Goal: Task Accomplishment & Management: Manage account settings

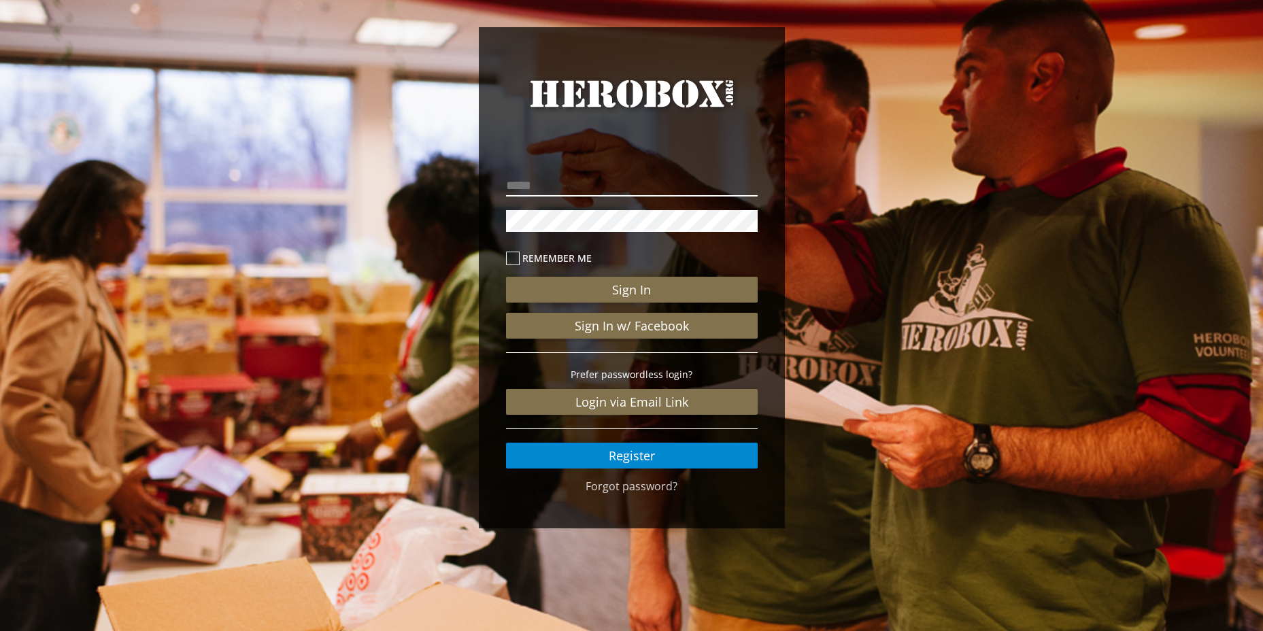
click at [530, 176] on input "email" at bounding box center [632, 186] width 252 height 22
type input "**********"
click at [506, 277] on button "Sign In" at bounding box center [632, 290] width 252 height 26
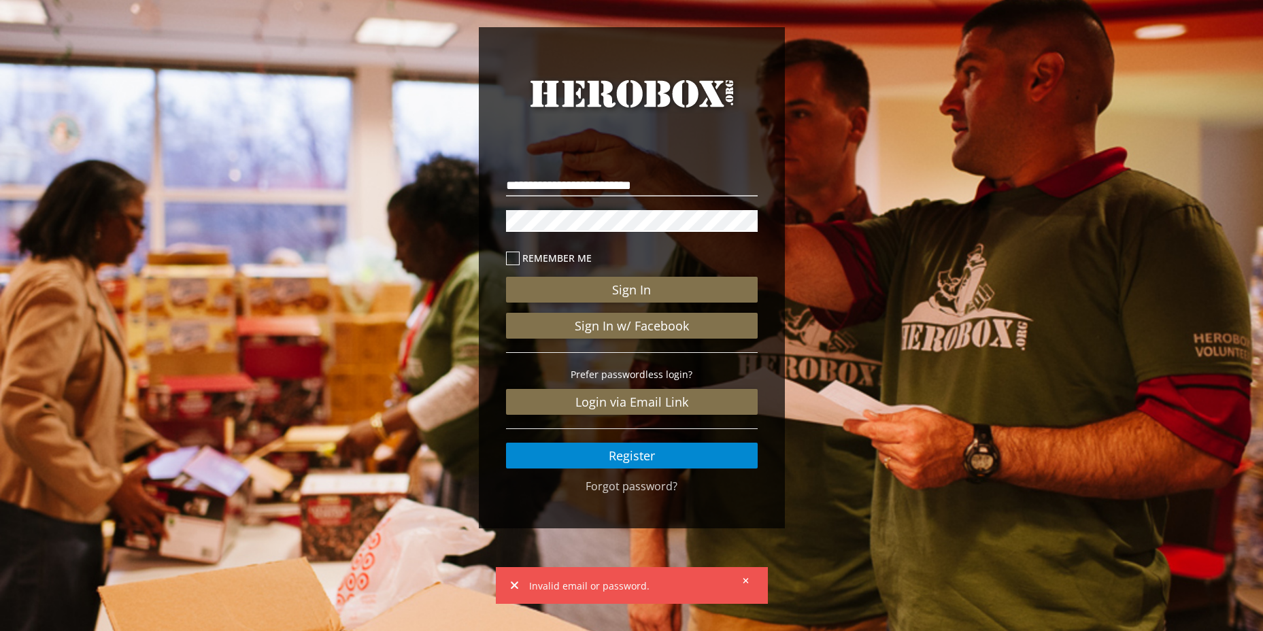
click at [506, 277] on button "Sign In" at bounding box center [632, 290] width 252 height 26
click at [510, 253] on icon at bounding box center [513, 259] width 14 height 14
click at [618, 490] on link "Forgot password?" at bounding box center [632, 486] width 92 height 15
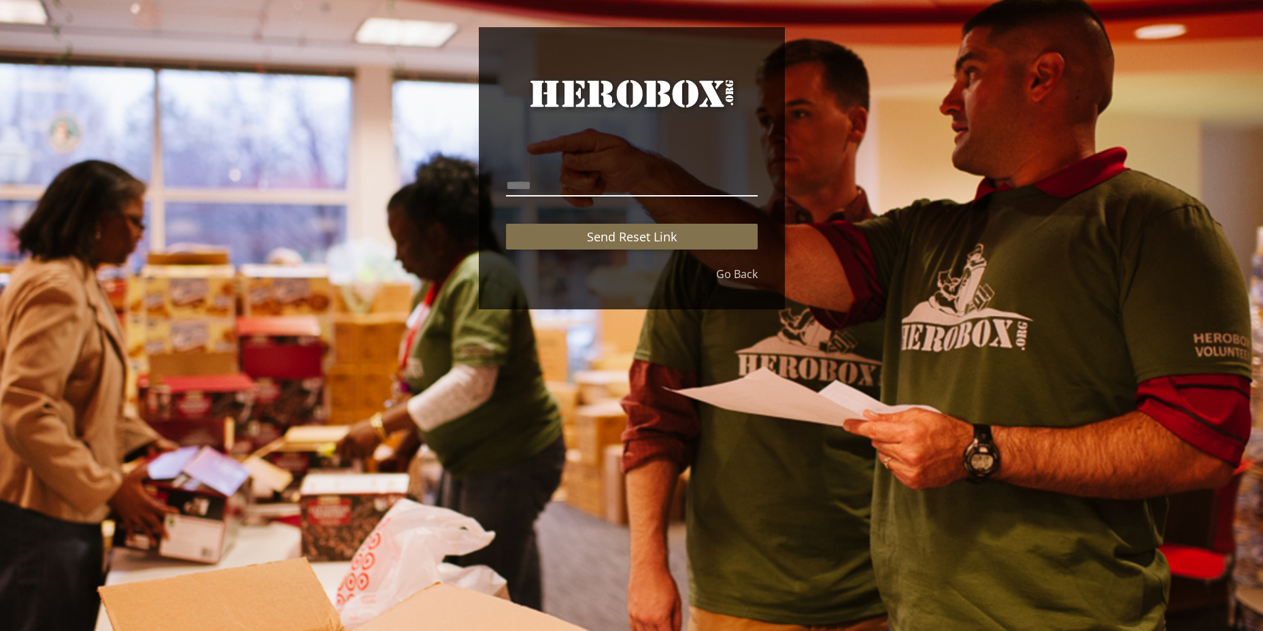
click at [531, 182] on input "email" at bounding box center [632, 186] width 252 height 22
type input "**********"
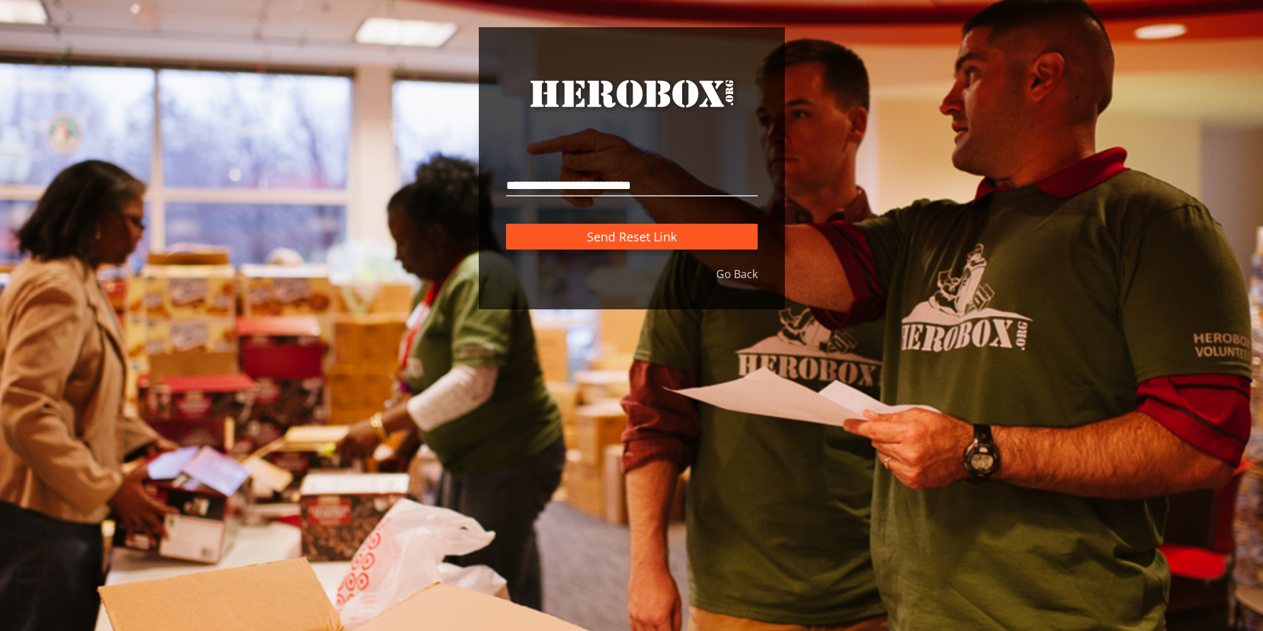
click at [571, 240] on button "Send Reset Link" at bounding box center [632, 237] width 252 height 26
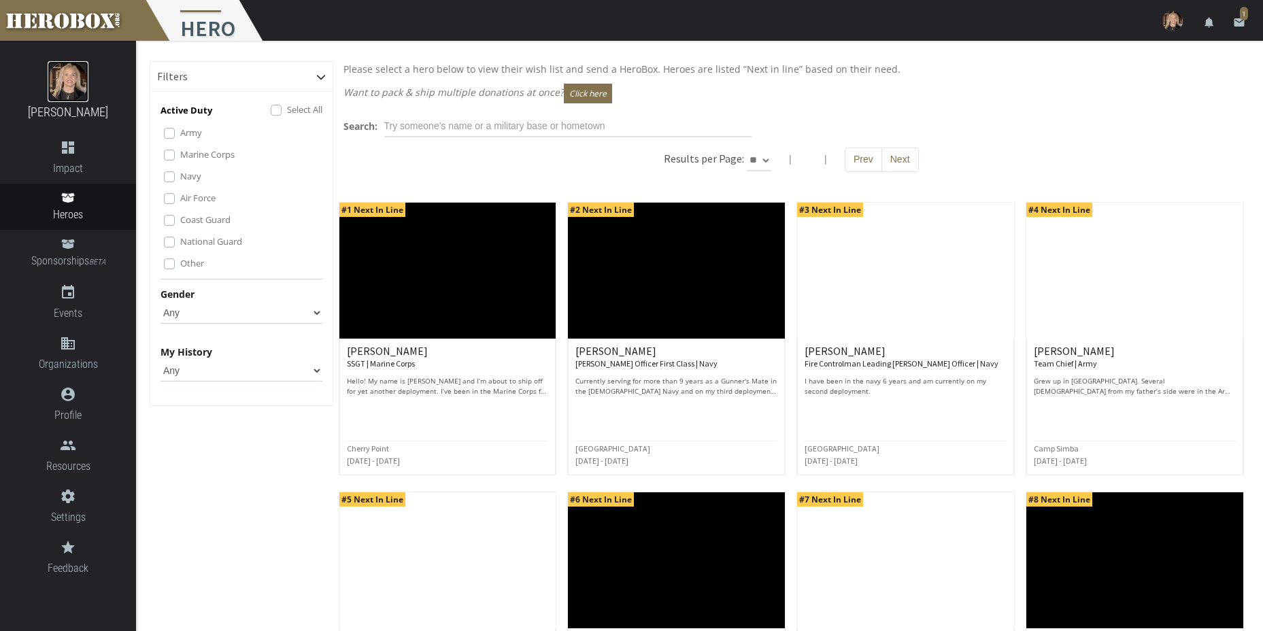
click at [78, 97] on img at bounding box center [68, 81] width 41 height 41
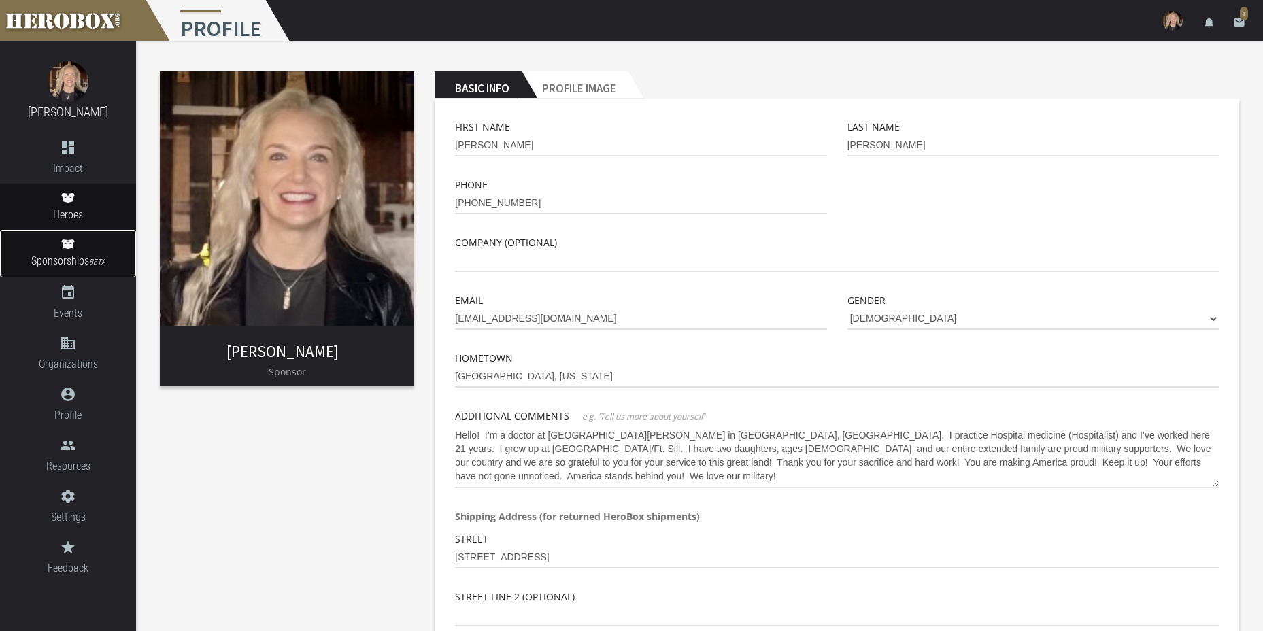
click at [63, 260] on span "Sponsorships BETA" at bounding box center [68, 261] width 136 height 18
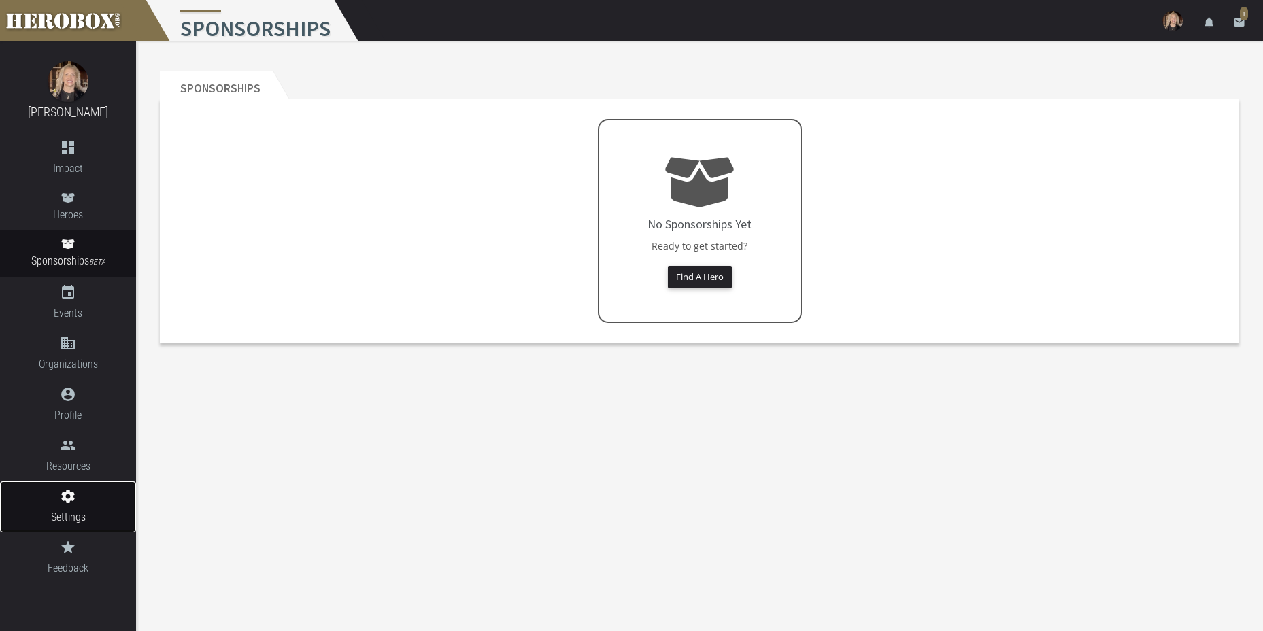
click at [61, 510] on span "Settings" at bounding box center [68, 517] width 136 height 17
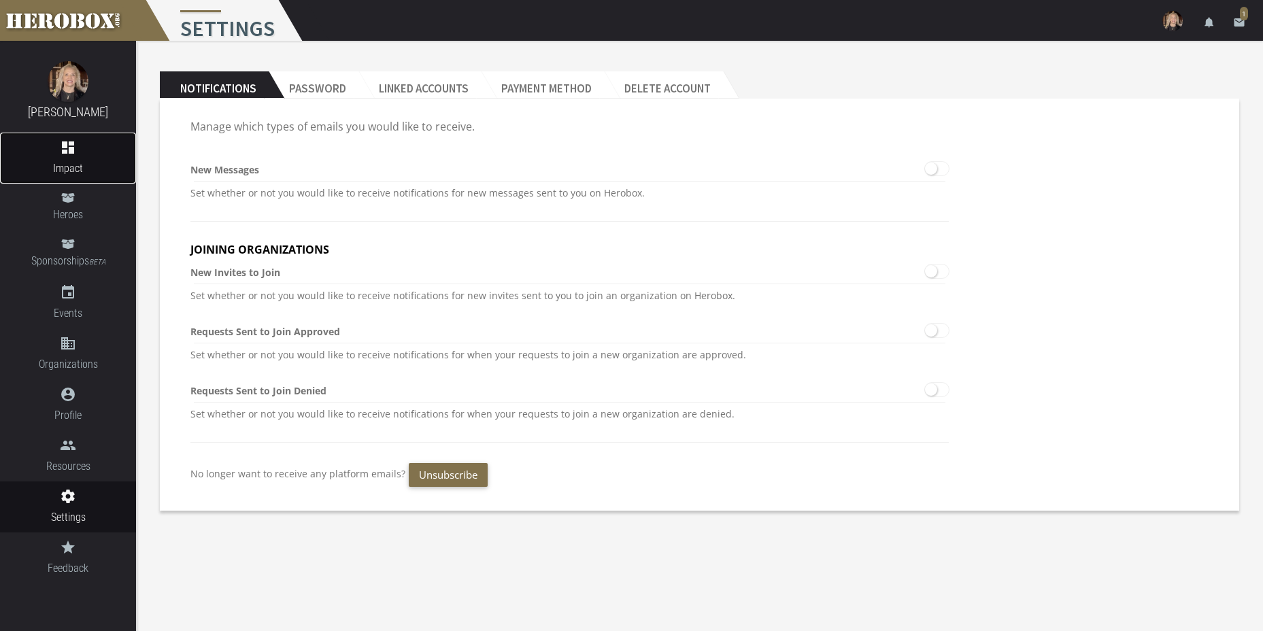
click at [74, 161] on span "Impact" at bounding box center [68, 168] width 136 height 17
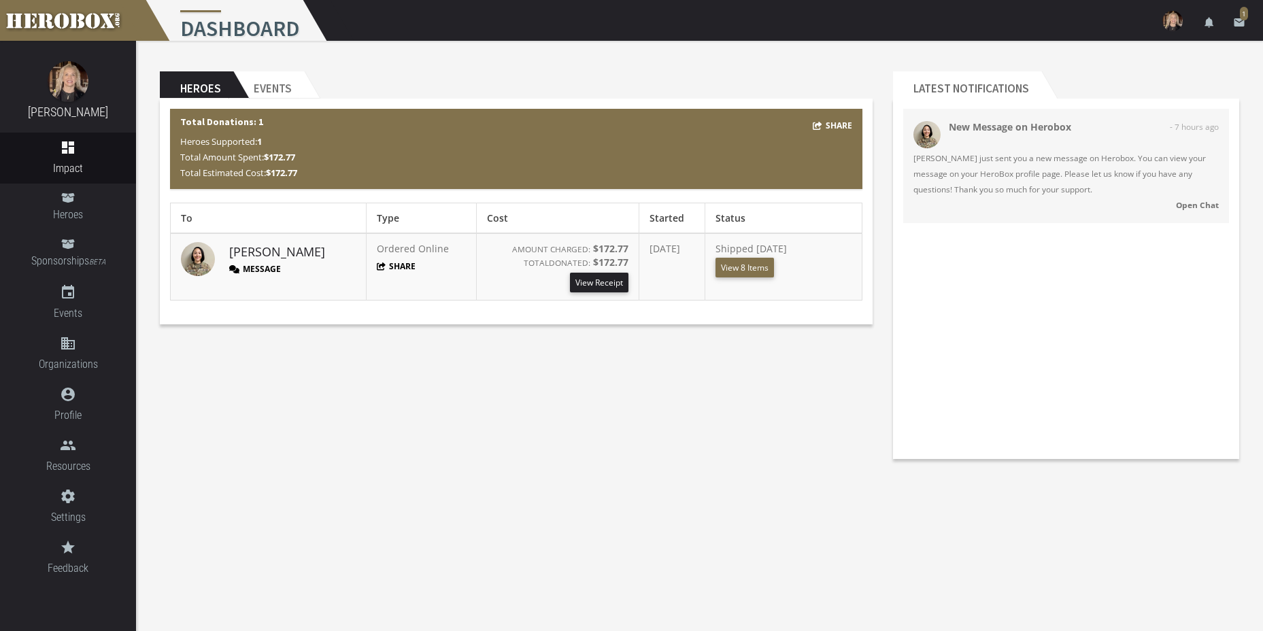
click at [254, 271] on button "Message" at bounding box center [255, 269] width 52 height 12
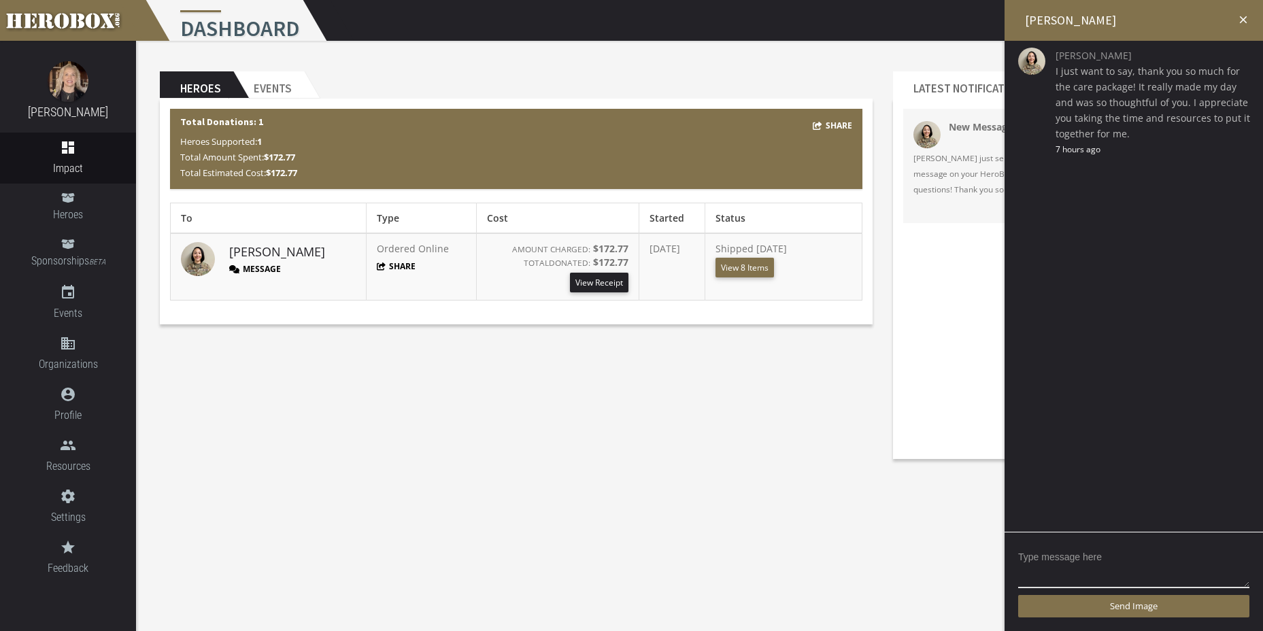
click at [1246, 18] on icon "close" at bounding box center [1243, 20] width 12 height 12
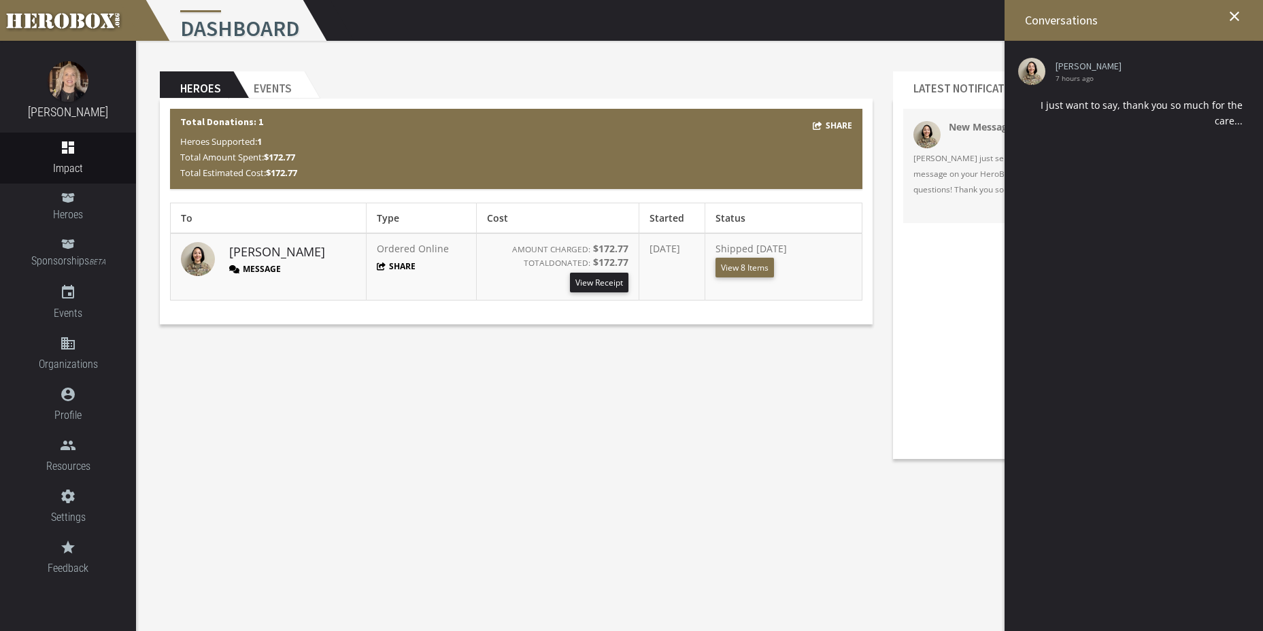
click at [1243, 18] on h2 "Conversations close" at bounding box center [1134, 20] width 258 height 41
click at [1232, 15] on icon "close" at bounding box center [1235, 16] width 16 height 16
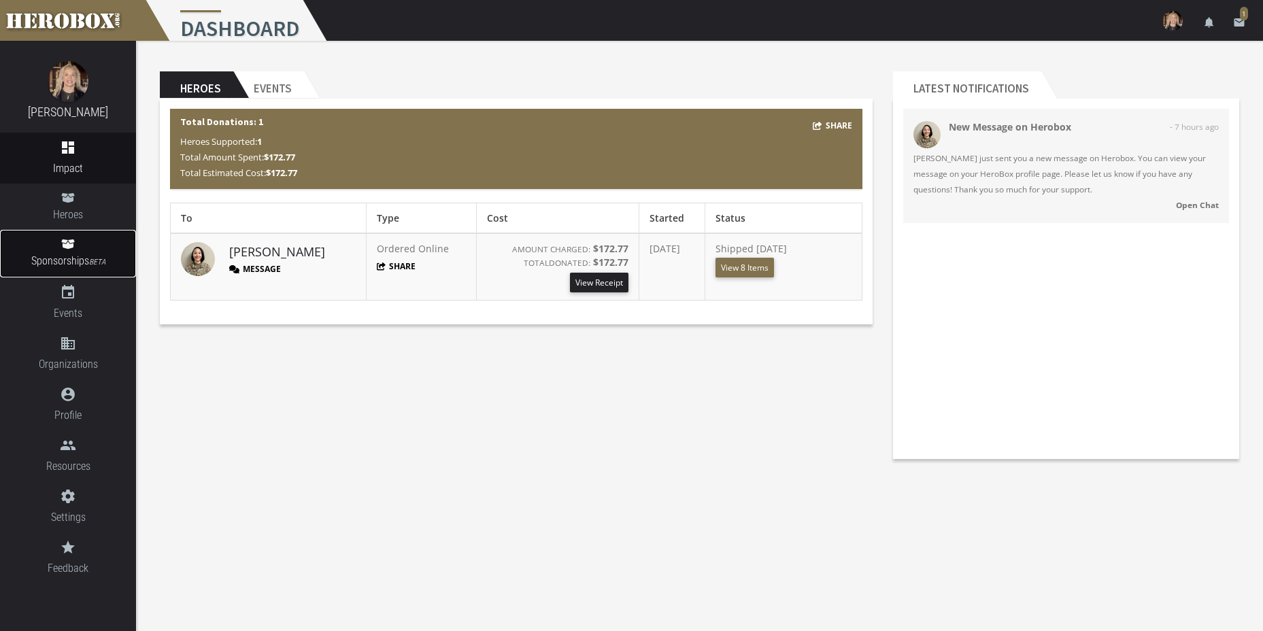
click at [62, 243] on icon at bounding box center [68, 244] width 14 height 11
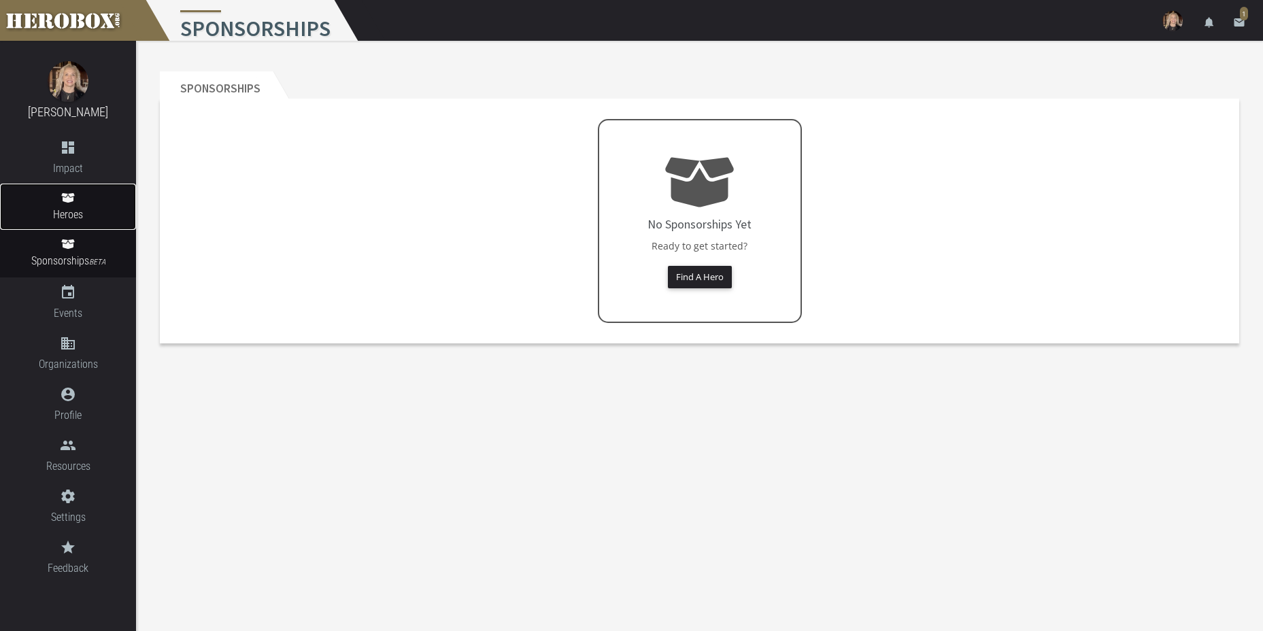
click at [71, 200] on icon at bounding box center [67, 198] width 13 height 10
